Goal: Task Accomplishment & Management: Use online tool/utility

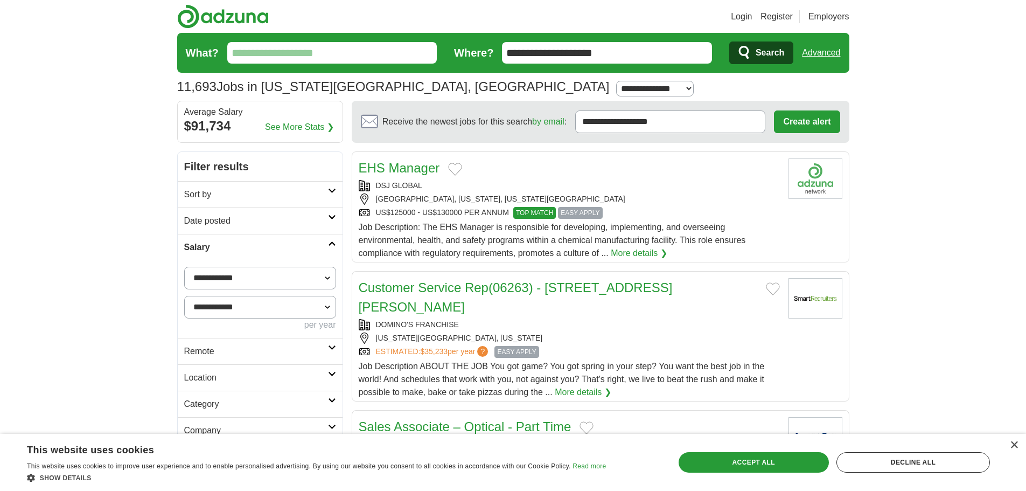
click at [734, 15] on link "Login" at bounding box center [741, 16] width 21 height 13
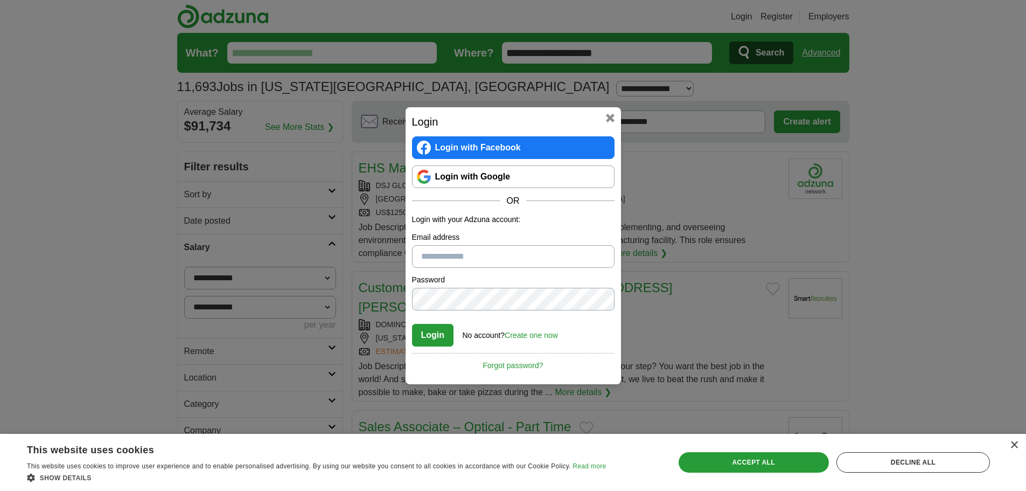
click at [444, 256] on input "Email address" at bounding box center [513, 256] width 203 height 23
type input "**********"
click at [428, 336] on button "Login" at bounding box center [433, 335] width 42 height 23
click at [381, 304] on div "**********" at bounding box center [513, 245] width 1026 height 491
click at [423, 339] on button "Login" at bounding box center [433, 335] width 42 height 23
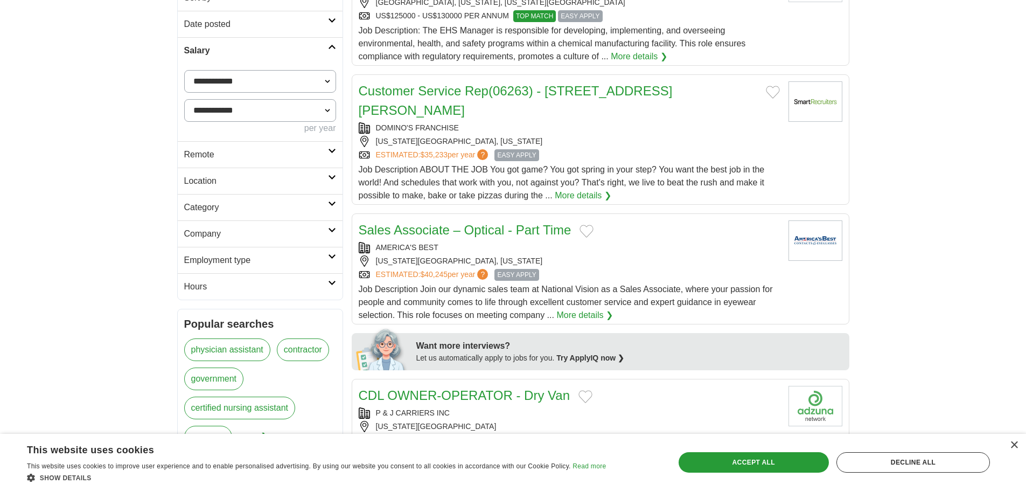
scroll to position [216, 0]
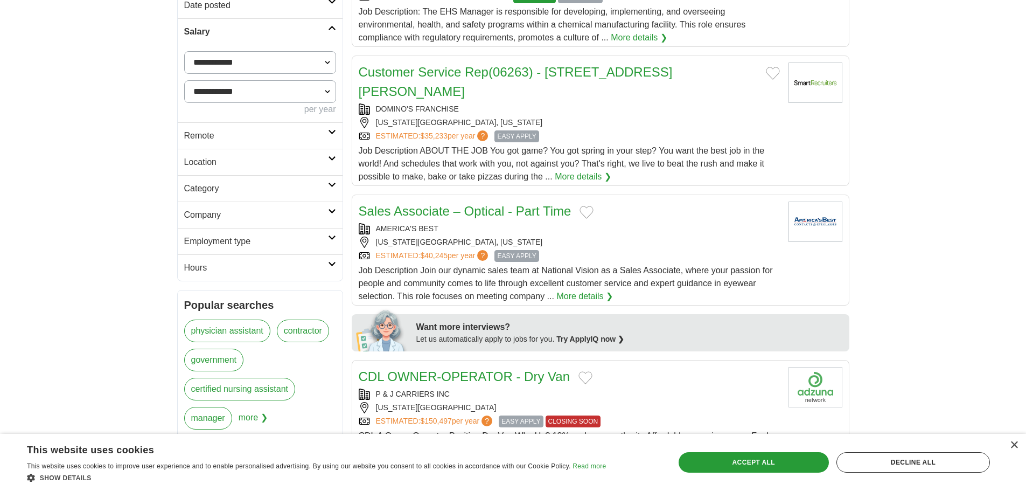
drag, startPoint x: 656, startPoint y: 219, endPoint x: 478, endPoint y: 199, distance: 178.4
drag, startPoint x: 478, startPoint y: 199, endPoint x: 461, endPoint y: 192, distance: 18.6
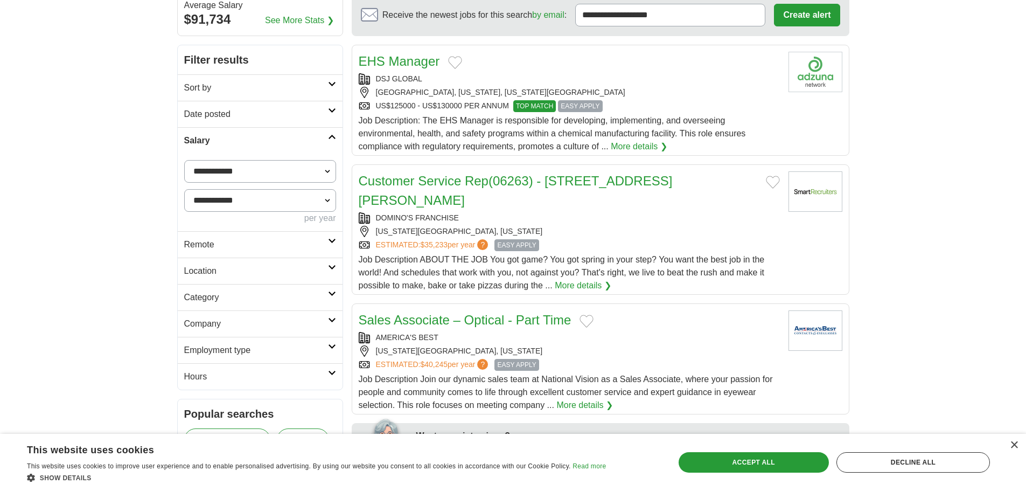
scroll to position [108, 0]
click at [337, 272] on link "Location" at bounding box center [260, 269] width 165 height 26
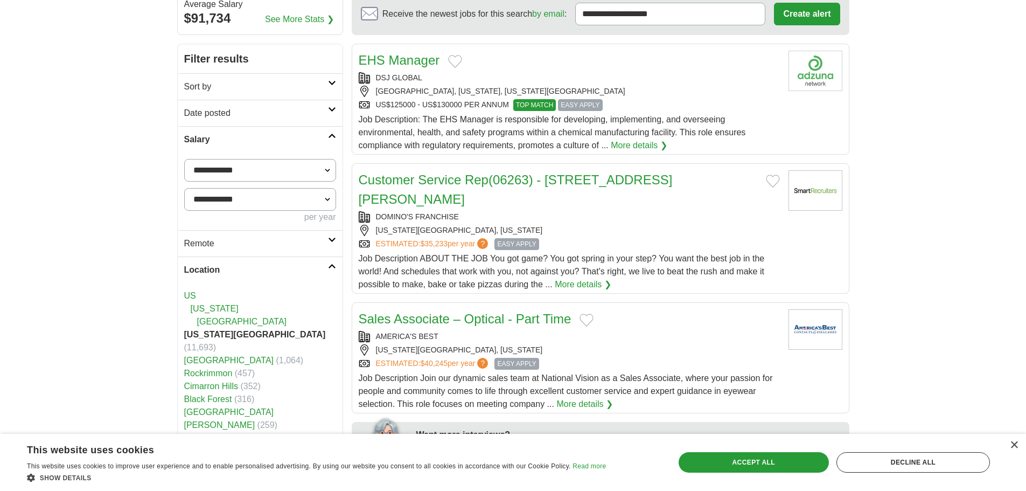
click at [326, 243] on h2 "Remote" at bounding box center [256, 243] width 144 height 13
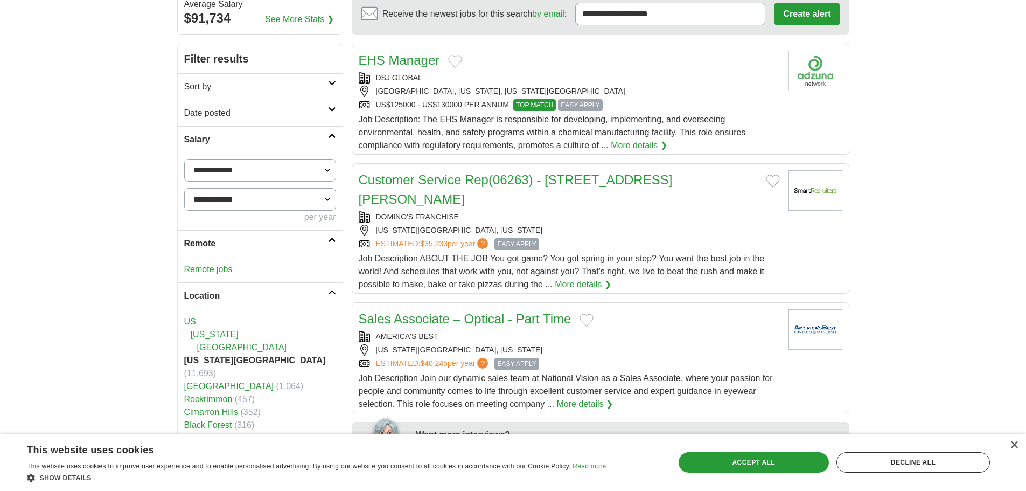
click at [333, 242] on link "Remote" at bounding box center [260, 243] width 165 height 26
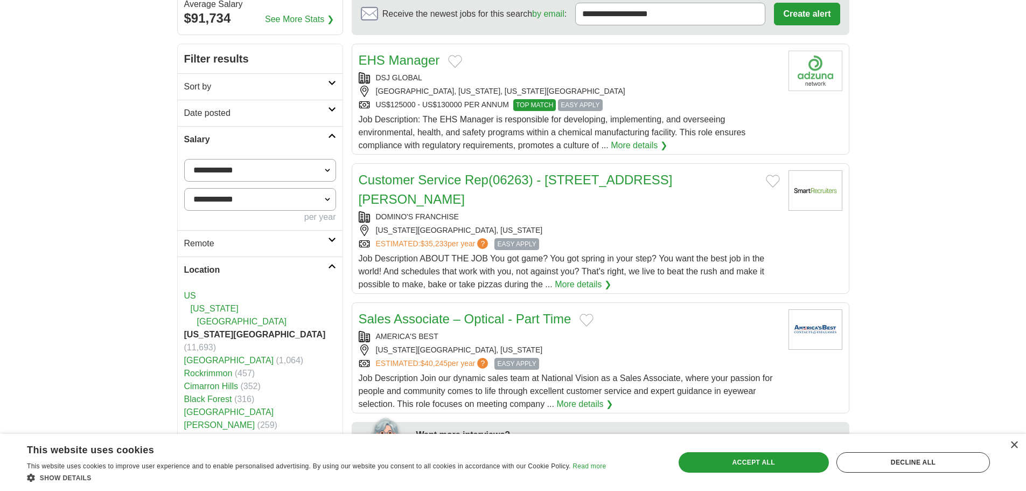
click at [332, 243] on link "Remote" at bounding box center [260, 243] width 165 height 26
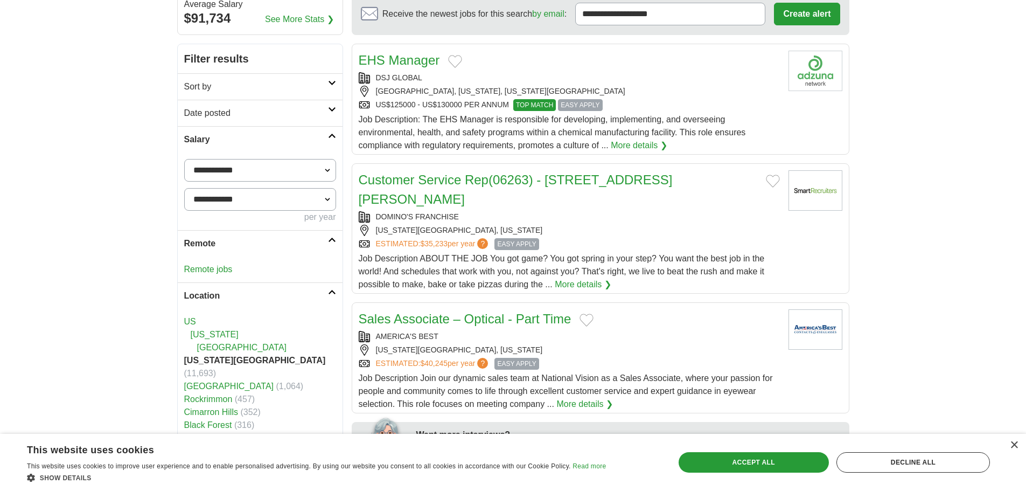
click at [330, 240] on icon at bounding box center [332, 239] width 8 height 5
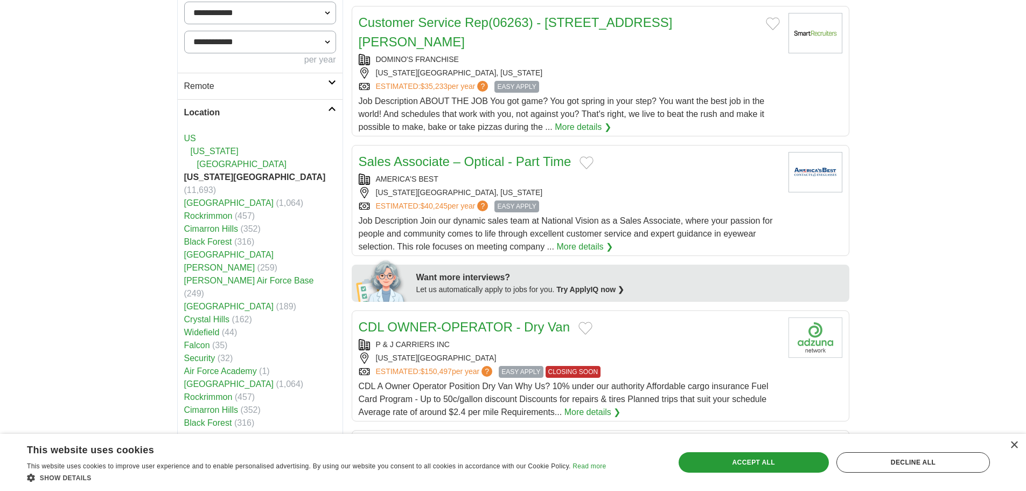
scroll to position [269, 0]
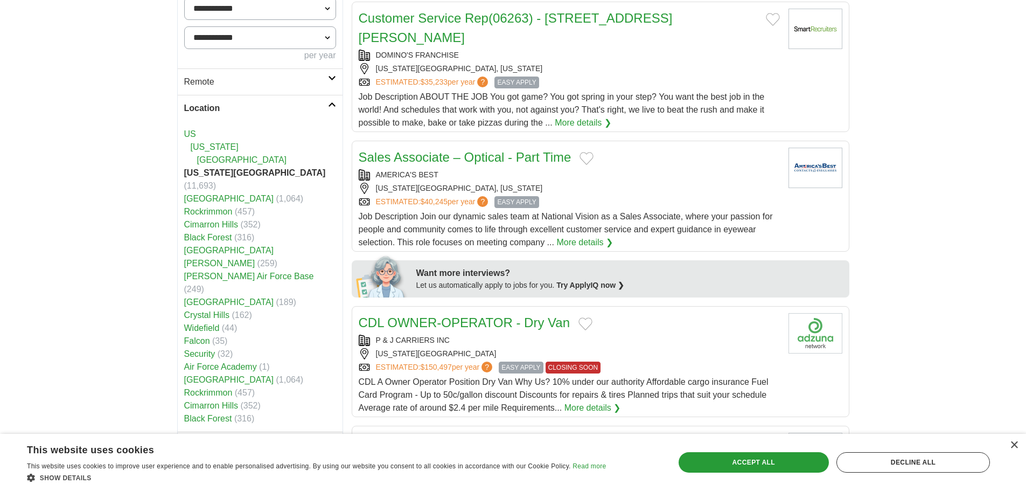
click at [223, 158] on link "[GEOGRAPHIC_DATA]" at bounding box center [242, 159] width 90 height 9
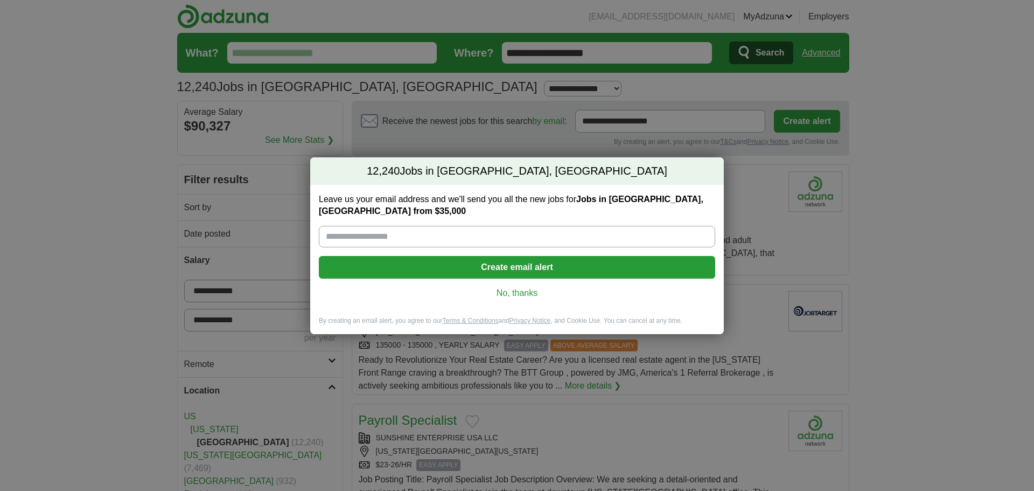
click at [969, 175] on div "12,240 Jobs in El Paso County, CO Leave us your email address and we'll send yo…" at bounding box center [517, 245] width 1034 height 491
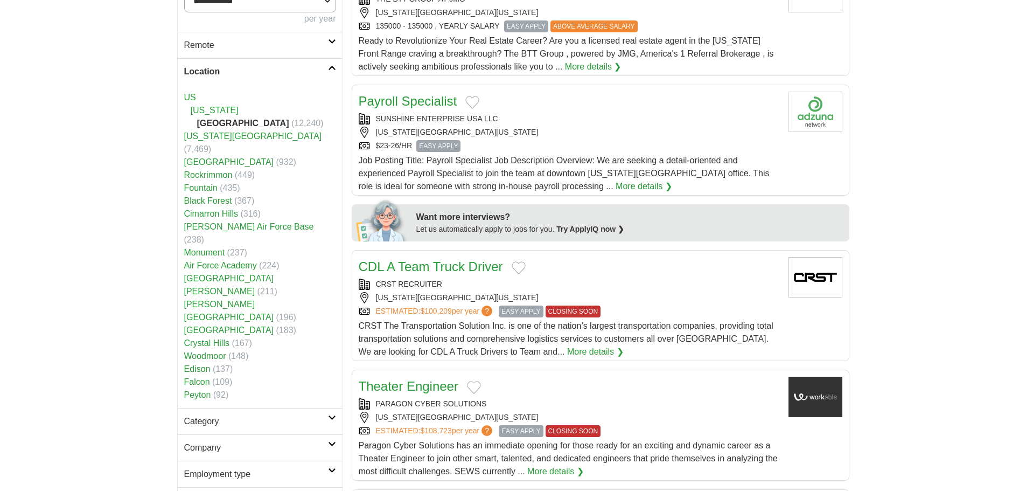
scroll to position [377, 0]
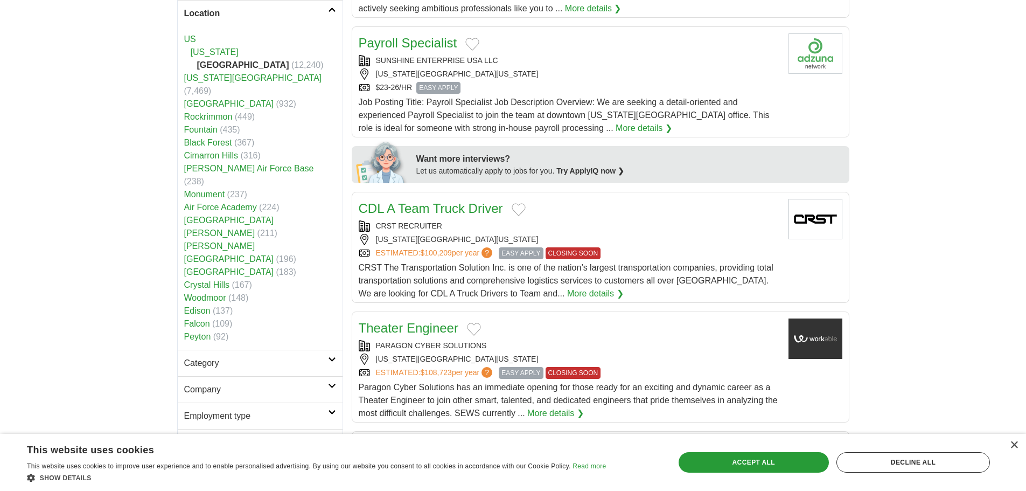
click at [332, 357] on icon at bounding box center [332, 359] width 8 height 5
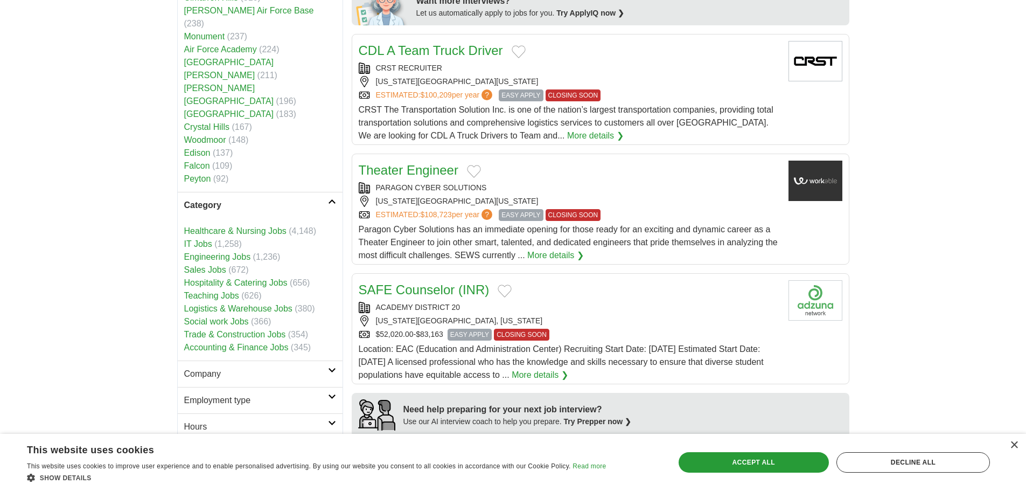
scroll to position [539, 0]
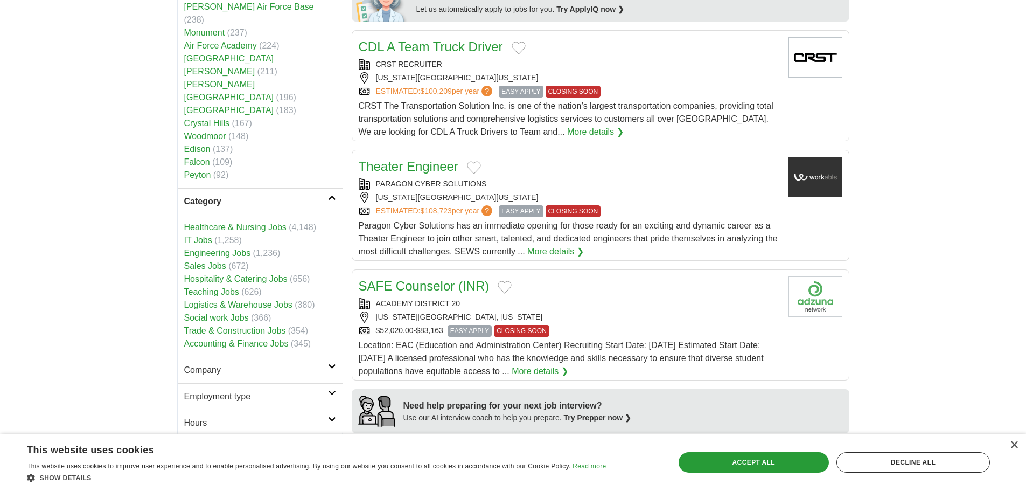
drag, startPoint x: 221, startPoint y: 245, endPoint x: 185, endPoint y: 240, distance: 37.0
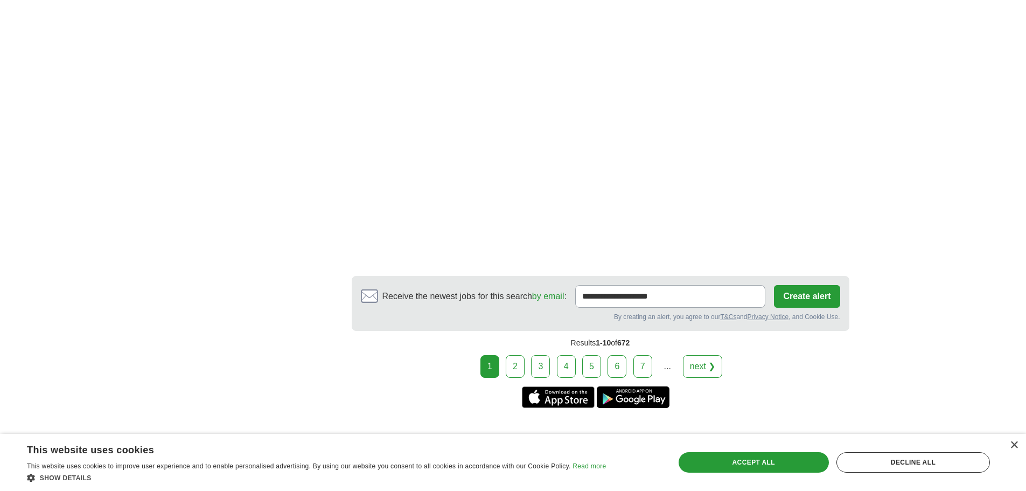
scroll to position [1832, 0]
click at [516, 355] on link "2" at bounding box center [515, 366] width 19 height 23
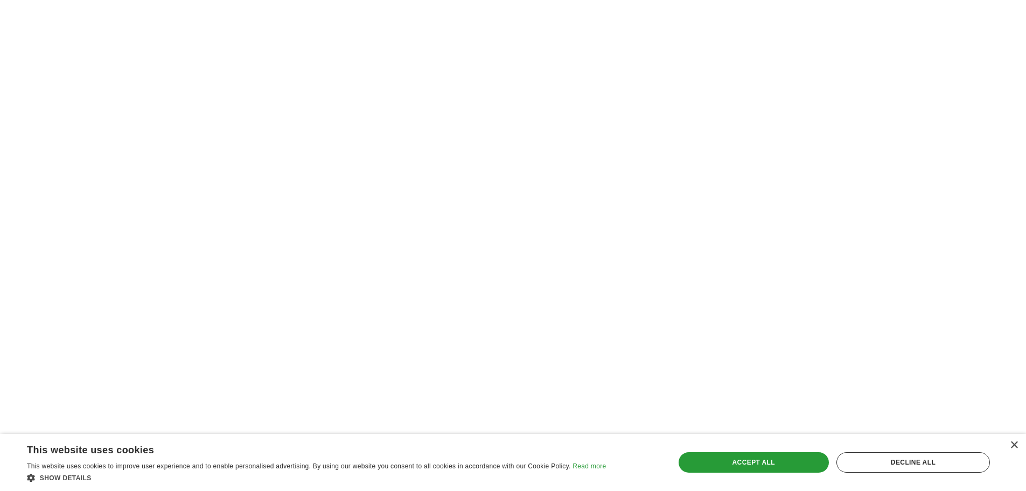
scroll to position [1832, 0]
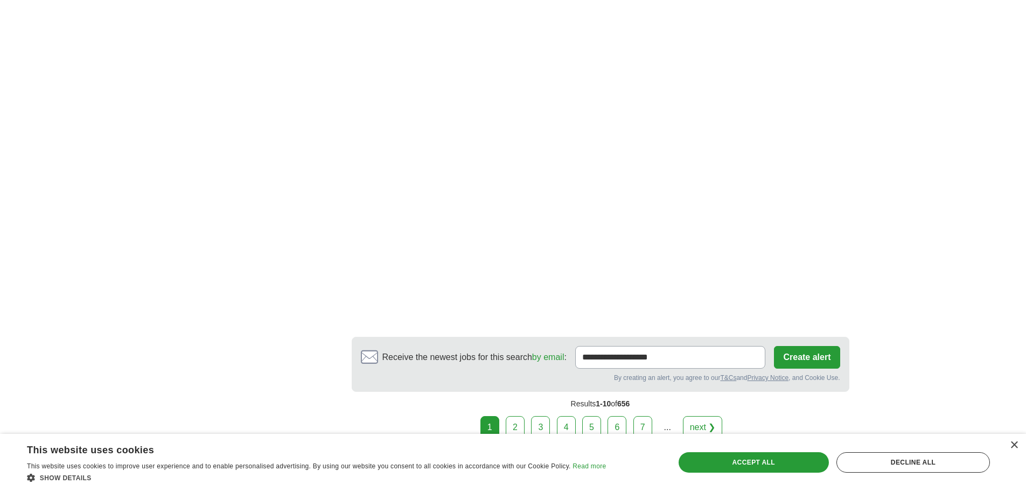
click at [514, 420] on link "2" at bounding box center [515, 427] width 19 height 23
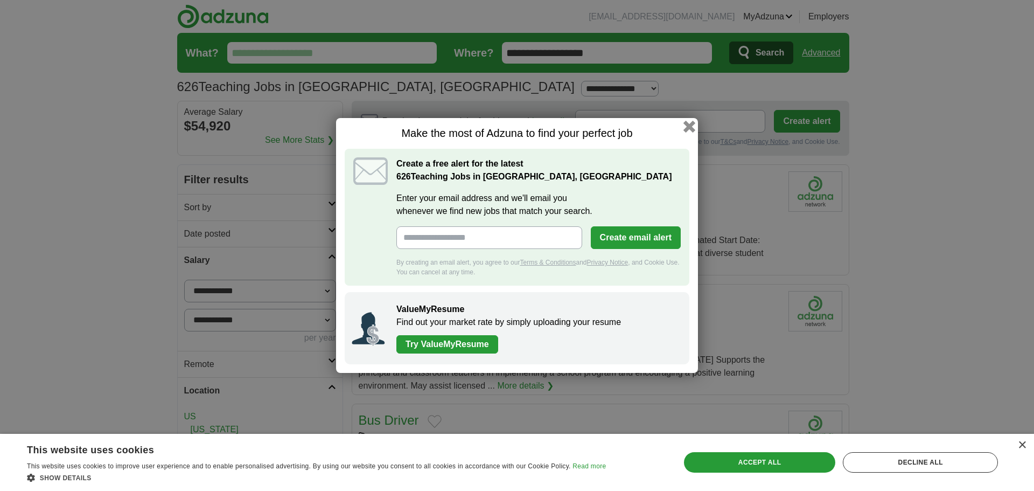
click at [690, 131] on button "button" at bounding box center [690, 127] width 12 height 12
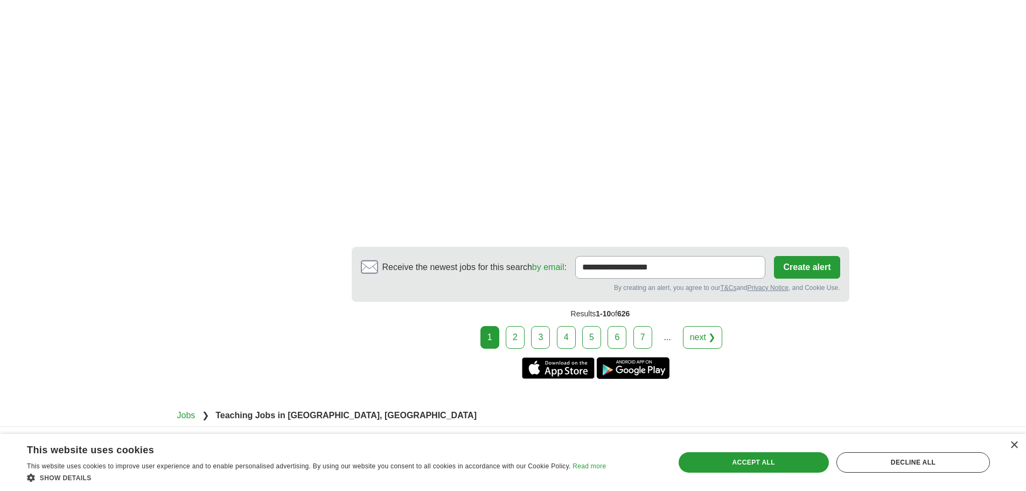
scroll to position [1886, 0]
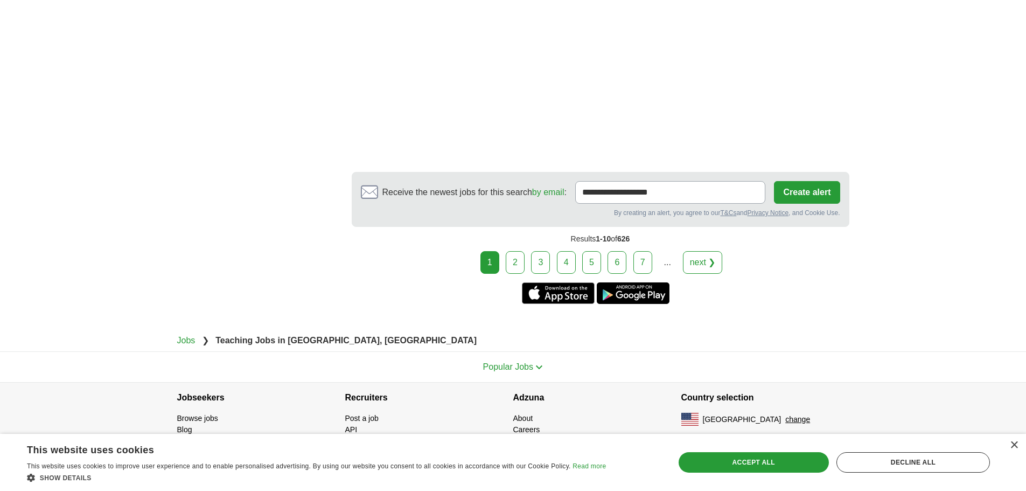
click at [525, 274] on link "2" at bounding box center [515, 262] width 19 height 23
click at [517, 273] on link "2" at bounding box center [515, 262] width 19 height 23
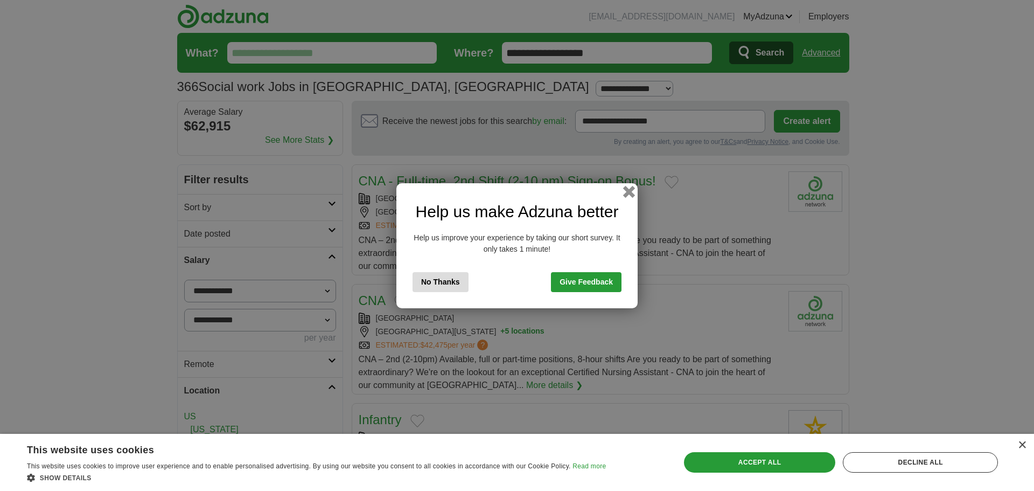
click at [631, 191] on button "button" at bounding box center [629, 191] width 12 height 12
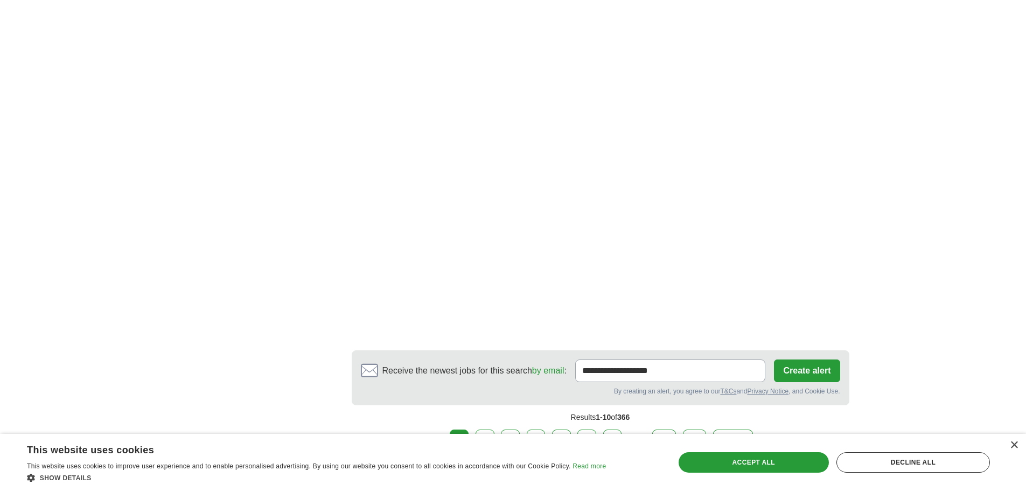
scroll to position [1670, 0]
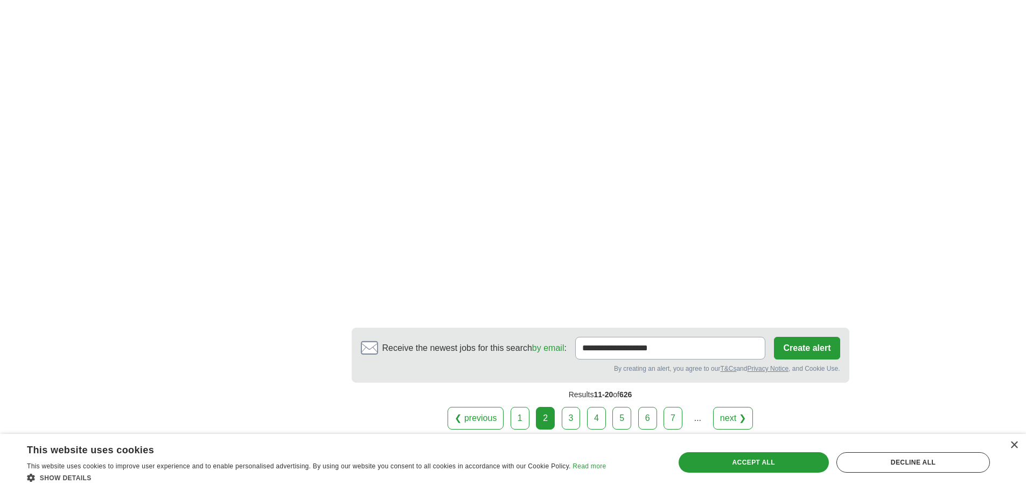
scroll to position [1778, 0]
click at [562, 408] on link "3" at bounding box center [571, 417] width 19 height 23
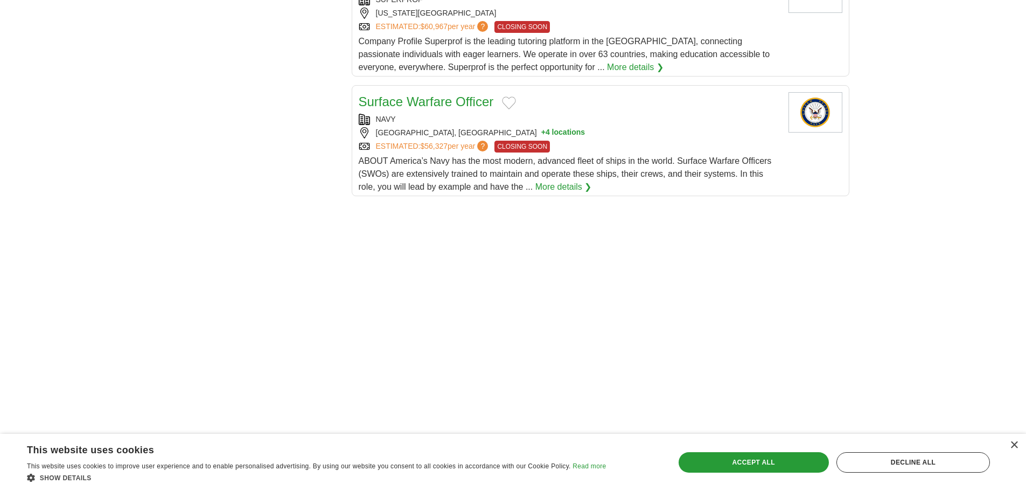
scroll to position [1347, 0]
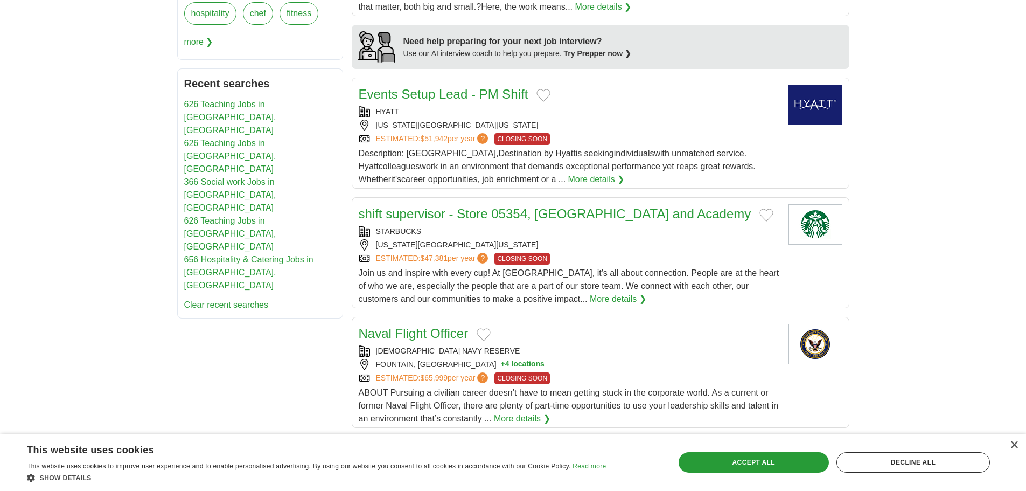
scroll to position [916, 0]
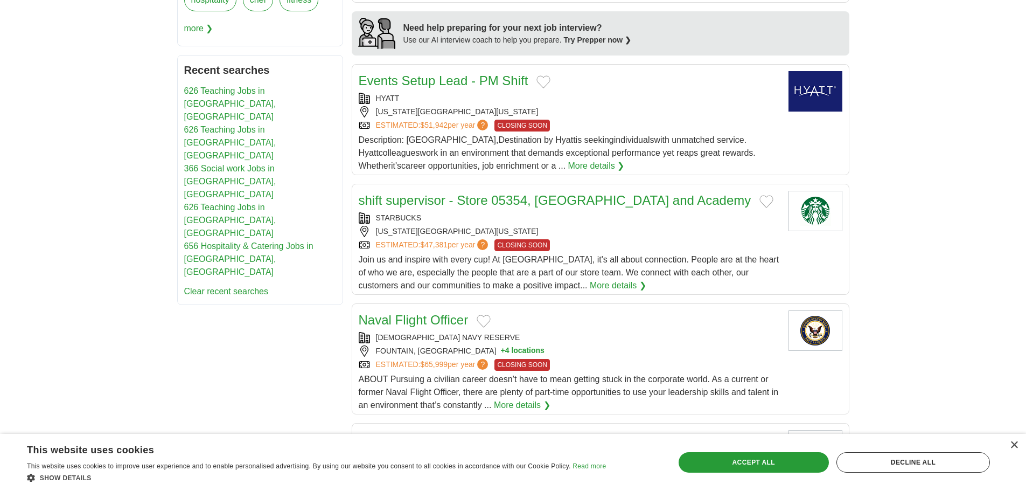
drag, startPoint x: 441, startPoint y: 94, endPoint x: 430, endPoint y: 91, distance: 11.2
click at [430, 91] on div "Events Setup Lead - PM Shift HYATT [US_STATE][GEOGRAPHIC_DATA], [US_STATE], 809…" at bounding box center [569, 121] width 421 height 101
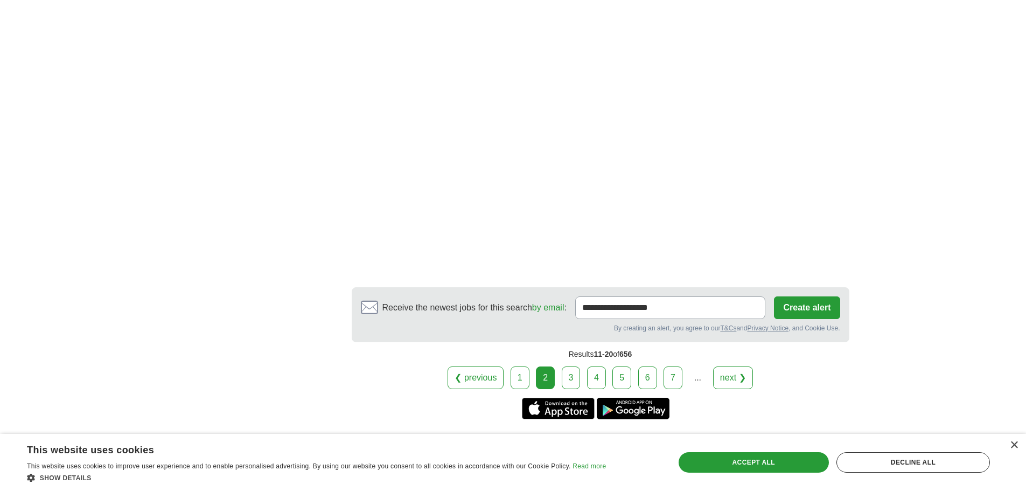
scroll to position [1886, 0]
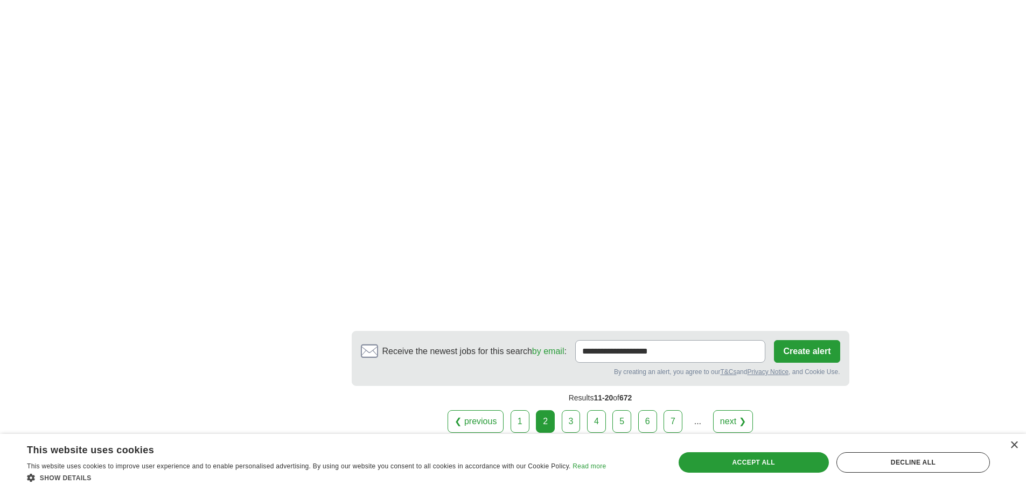
scroll to position [1832, 0]
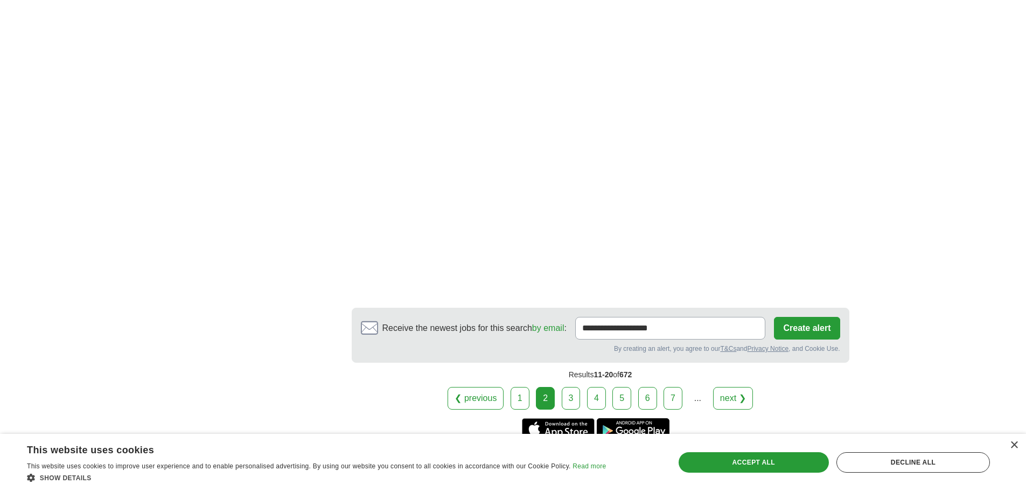
click at [573, 388] on link "3" at bounding box center [571, 398] width 19 height 23
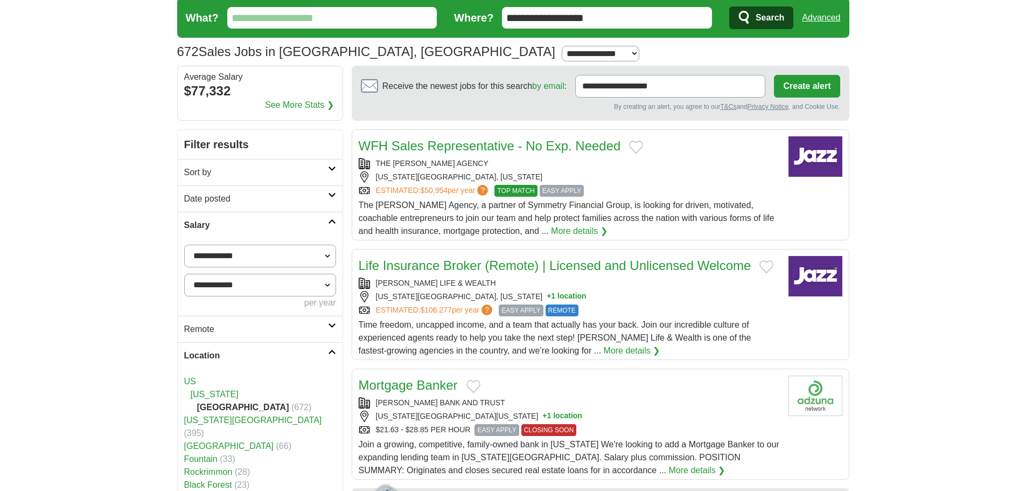
scroll to position [54, 0]
